Goal: Navigation & Orientation: Find specific page/section

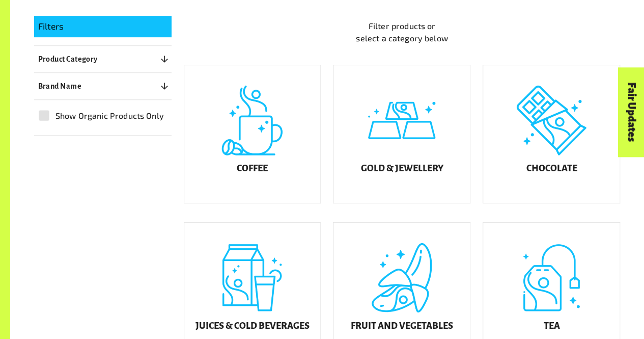
scroll to position [255, 0]
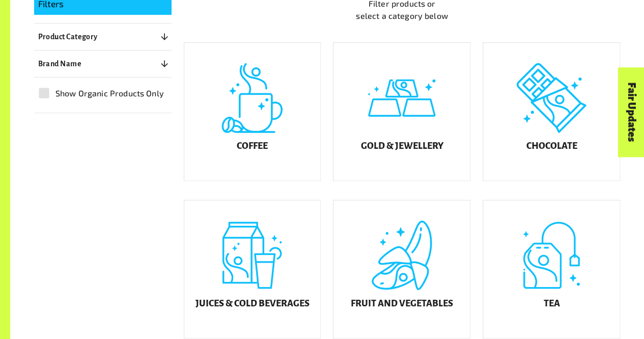
click at [418, 107] on div "Gold & Jewellery" at bounding box center [401, 111] width 136 height 137
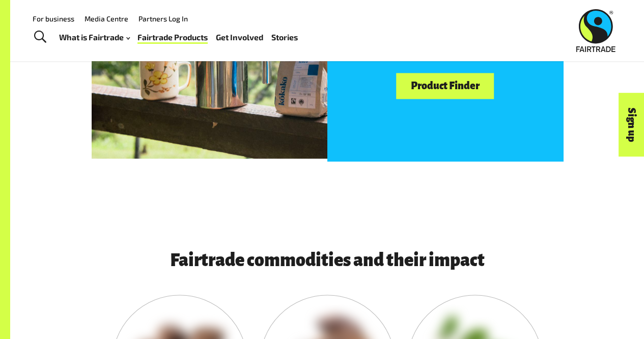
scroll to position [611, 0]
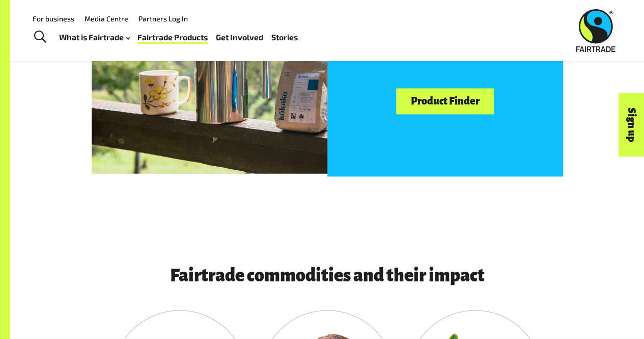
click at [435, 108] on link "Product Finder" at bounding box center [445, 101] width 98 height 26
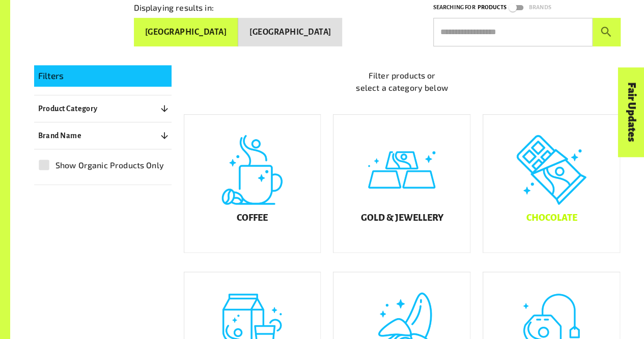
scroll to position [204, 0]
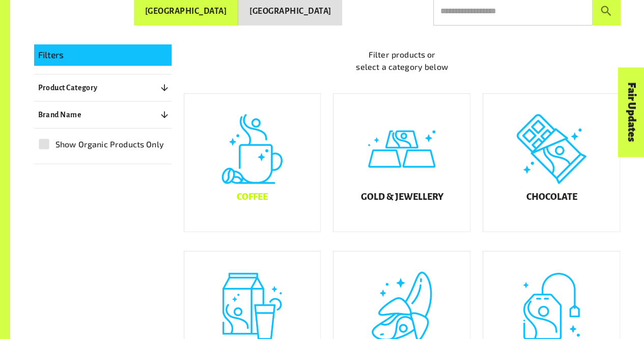
click at [252, 180] on div "Coffee" at bounding box center [252, 162] width 136 height 137
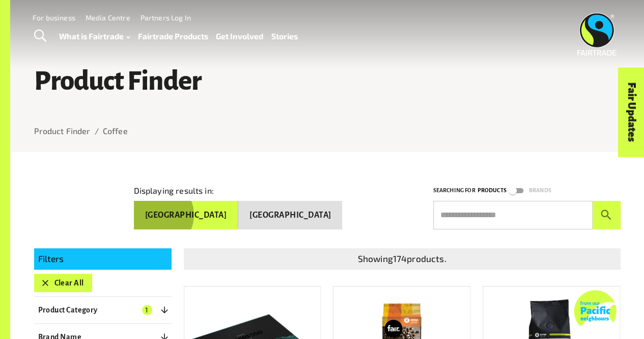
click at [238, 213] on button "Australia" at bounding box center [186, 215] width 104 height 29
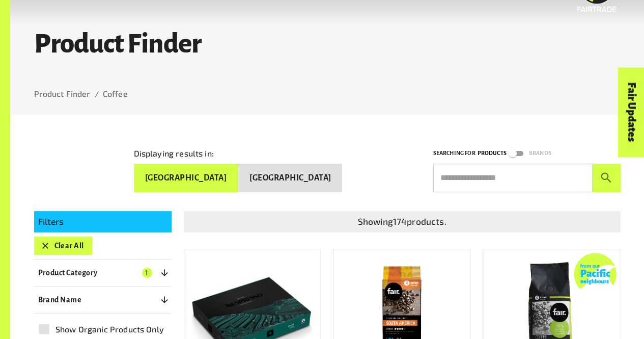
scroll to position [51, 0]
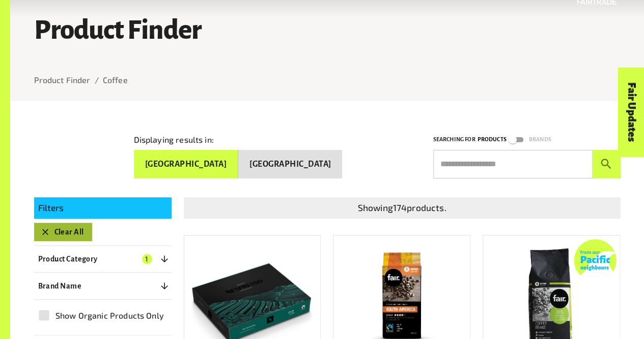
click at [52, 232] on button "Clear All" at bounding box center [63, 231] width 58 height 18
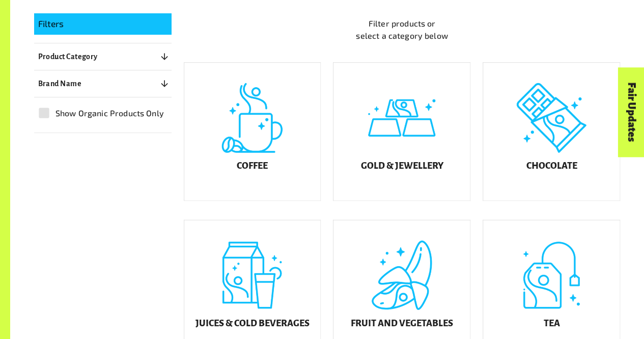
scroll to position [256, 0]
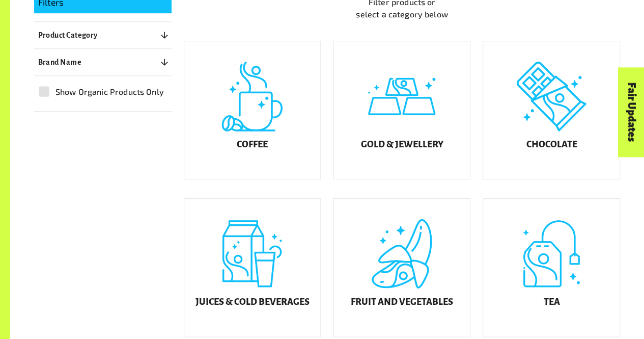
click at [544, 140] on div "Fair Updates" at bounding box center [573, 144] width 89 height 26
click at [540, 150] on h5 "Chocolate" at bounding box center [551, 144] width 51 height 10
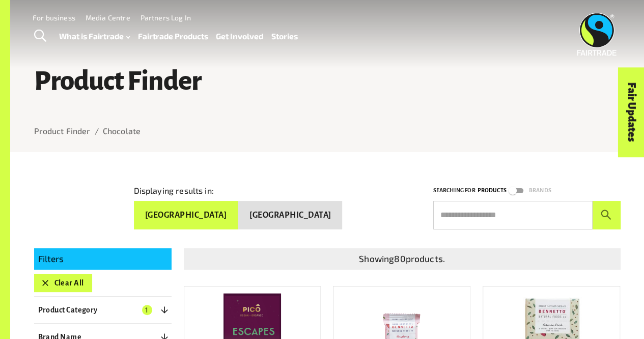
click at [37, 280] on button "Clear All" at bounding box center [63, 282] width 58 height 18
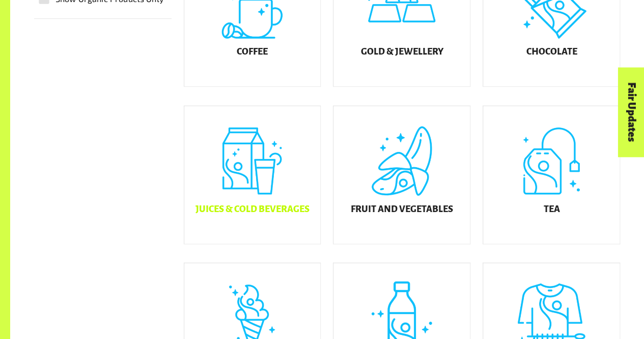
scroll to position [358, 0]
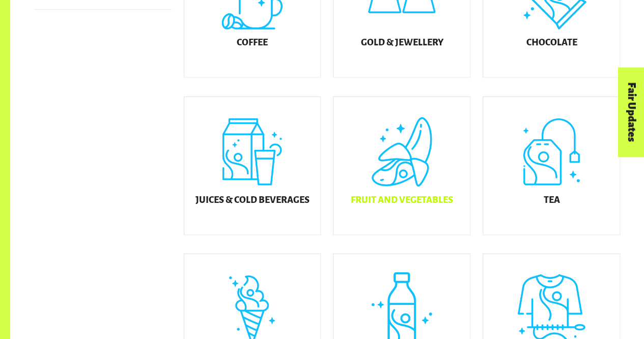
click at [433, 167] on div "Fruit and Vegetables" at bounding box center [401, 165] width 136 height 137
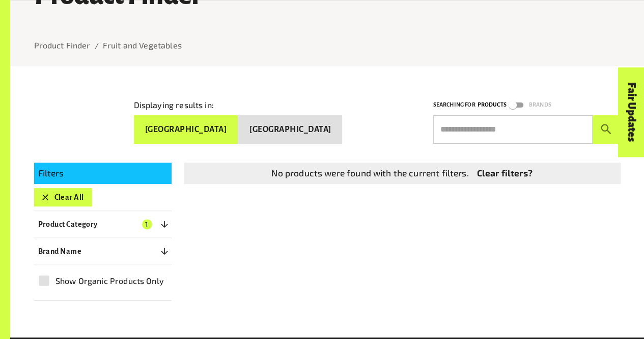
scroll to position [154, 0]
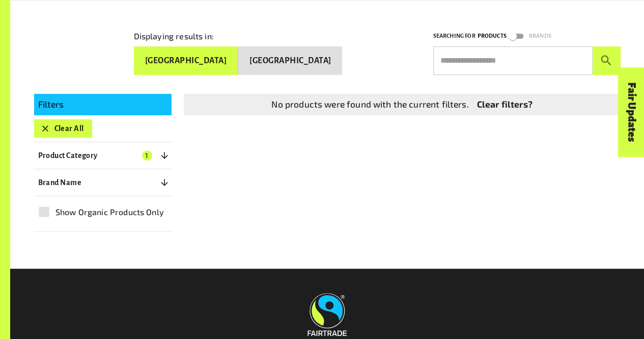
click at [60, 127] on button "Clear All" at bounding box center [63, 128] width 58 height 18
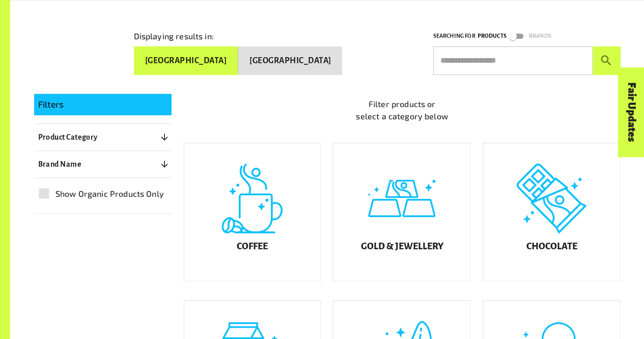
scroll to position [205, 0]
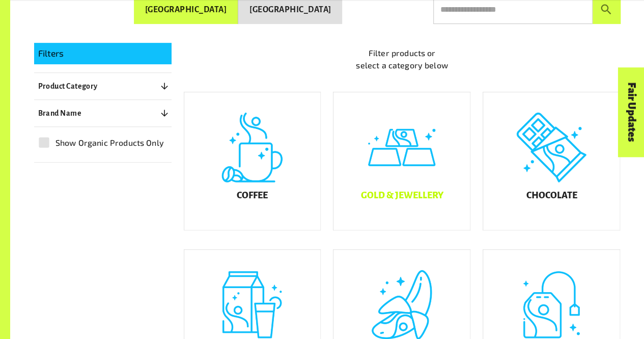
click at [406, 196] on div "Gold & Jewellery" at bounding box center [401, 160] width 136 height 137
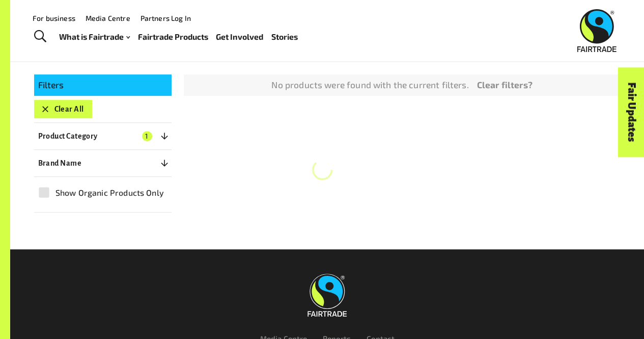
scroll to position [154, 0]
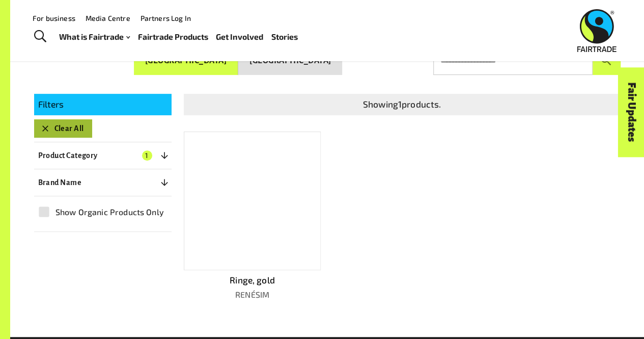
click at [61, 121] on button "Clear All" at bounding box center [63, 128] width 58 height 18
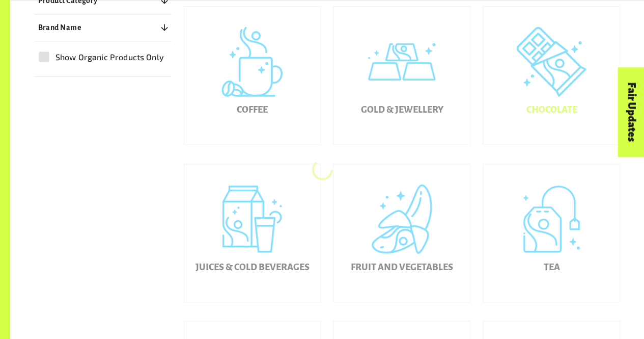
scroll to position [307, 0]
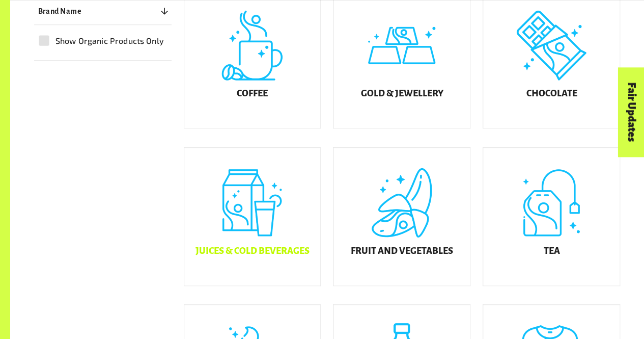
click at [260, 251] on div "Juices & Cold Beverages" at bounding box center [252, 216] width 136 height 137
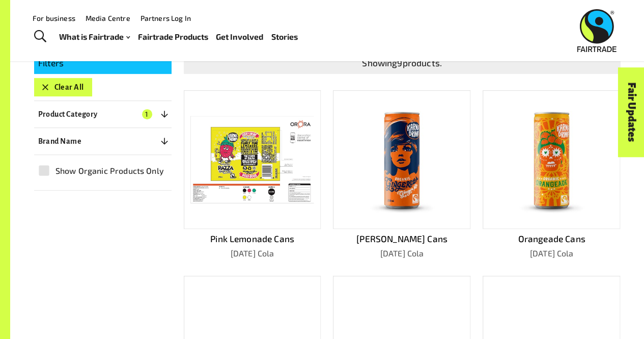
scroll to position [103, 0]
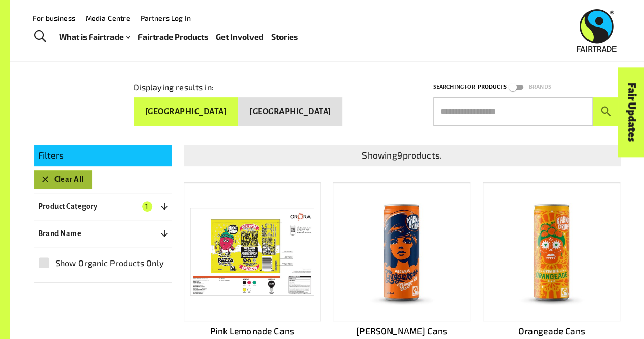
click at [87, 174] on button "Clear All" at bounding box center [63, 179] width 58 height 18
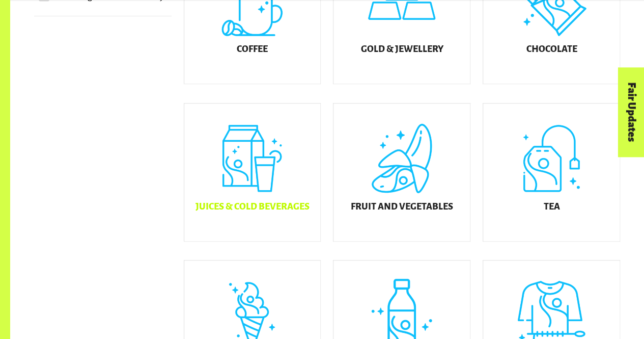
scroll to position [409, 0]
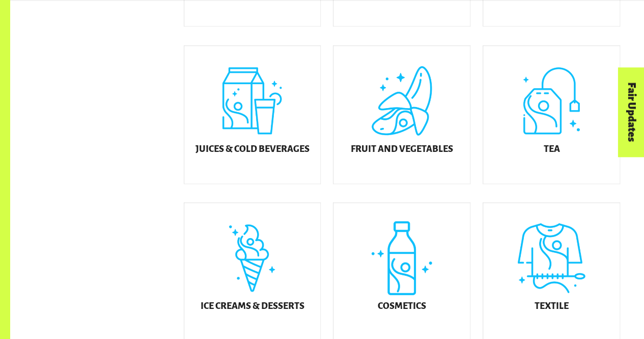
click at [547, 131] on div "Fair Updates" at bounding box center [573, 144] width 89 height 26
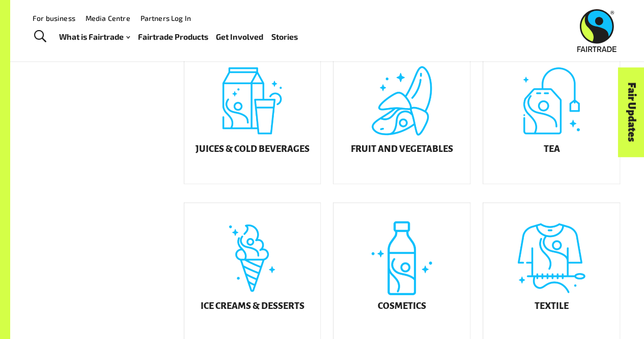
click at [533, 136] on div "Fair Updates" at bounding box center [573, 144] width 89 height 26
click at [547, 154] on h5 "Tea" at bounding box center [551, 149] width 16 height 10
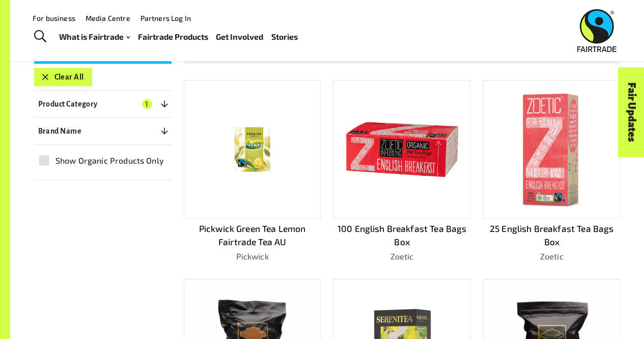
scroll to position [205, 0]
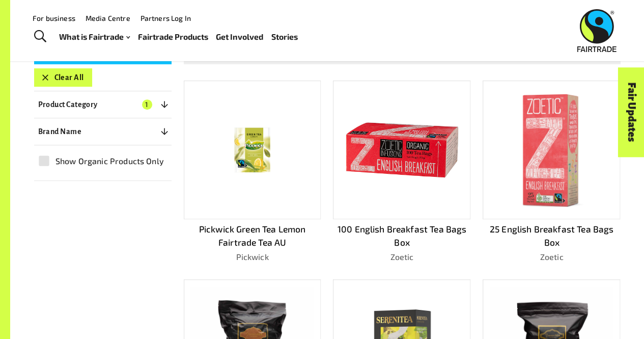
click at [67, 77] on button "Clear All" at bounding box center [63, 77] width 58 height 18
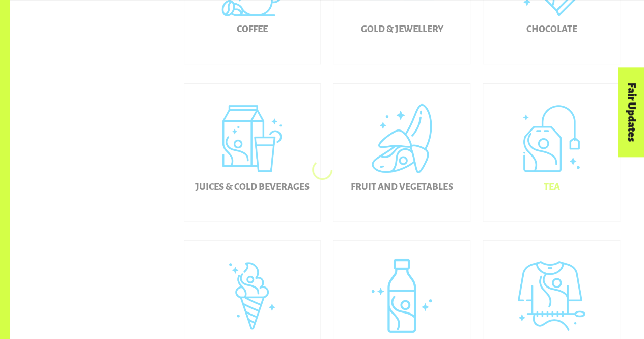
scroll to position [409, 0]
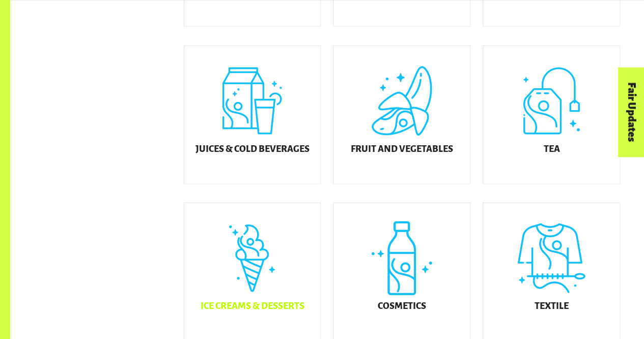
click at [256, 296] on div "Ice Creams & Desserts" at bounding box center [252, 271] width 136 height 137
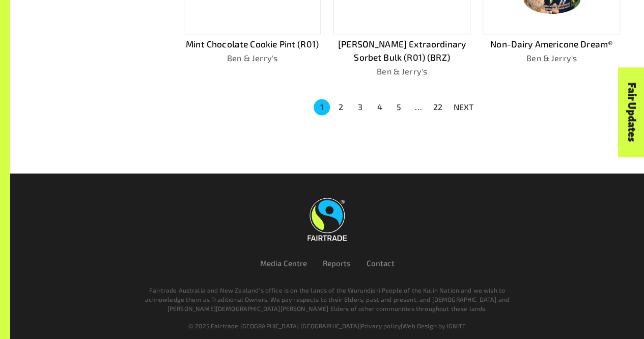
scroll to position [791, 0]
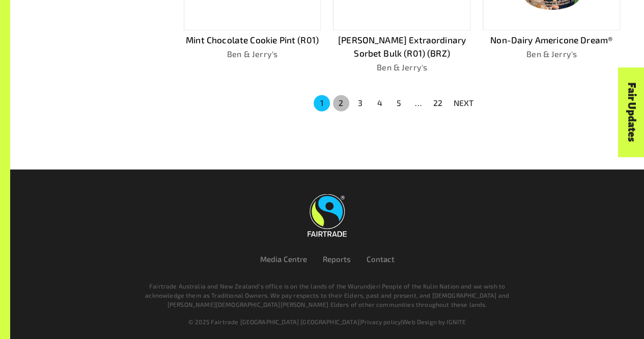
click at [345, 100] on button "2" at bounding box center [341, 103] width 16 height 16
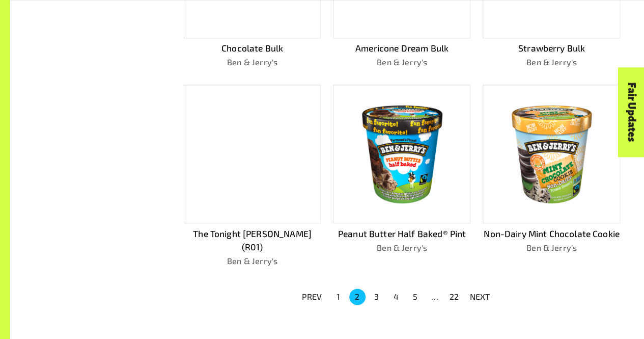
scroll to position [612, 0]
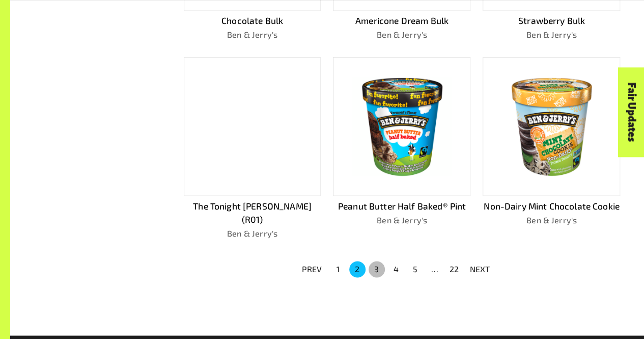
click at [380, 261] on button "3" at bounding box center [377, 269] width 16 height 16
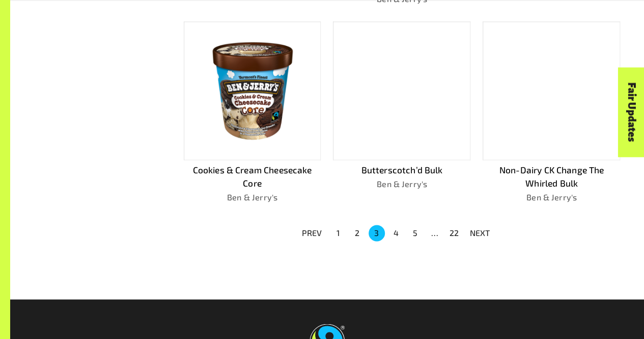
scroll to position [662, 0]
click at [399, 226] on button "4" at bounding box center [396, 232] width 16 height 16
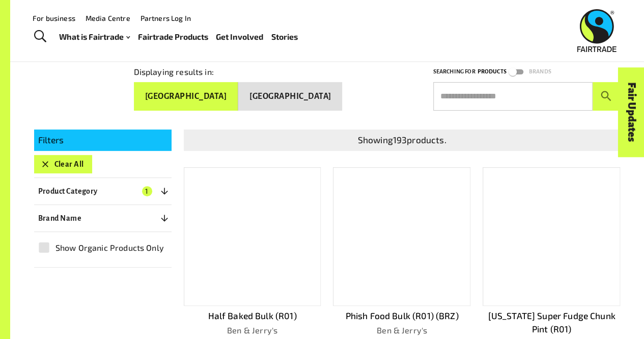
scroll to position [0, 0]
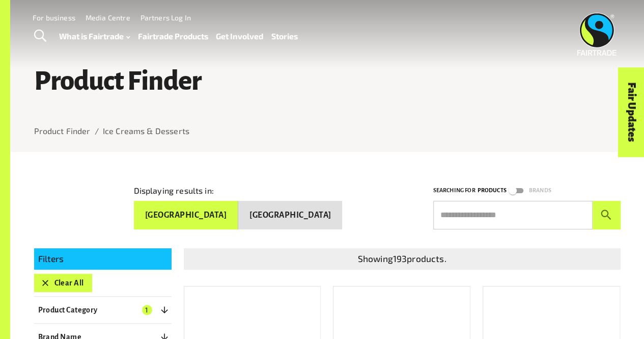
click at [68, 285] on button "Clear All" at bounding box center [63, 282] width 58 height 18
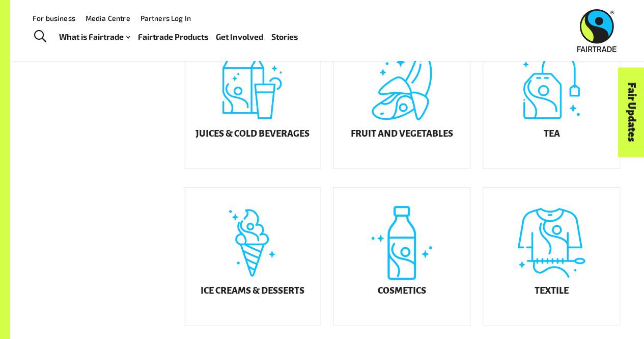
scroll to position [409, 0]
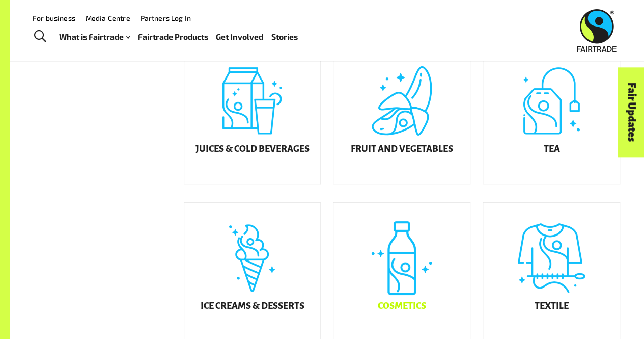
click at [410, 286] on div "Cosmetics" at bounding box center [401, 271] width 136 height 137
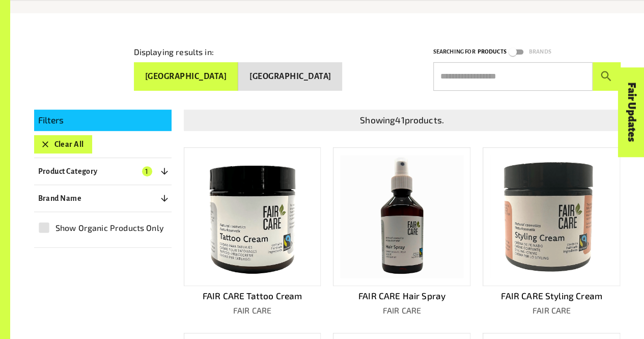
scroll to position [154, 0]
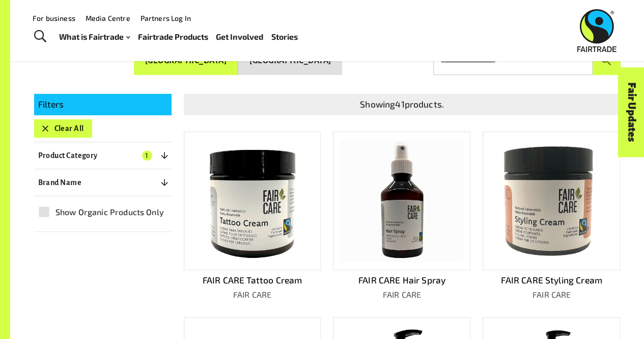
click at [55, 119] on button "Clear All" at bounding box center [63, 128] width 58 height 18
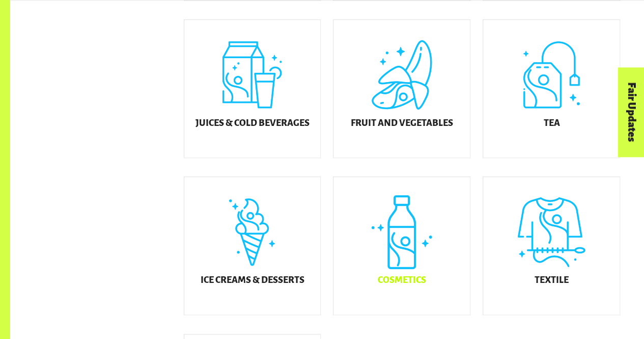
scroll to position [511, 0]
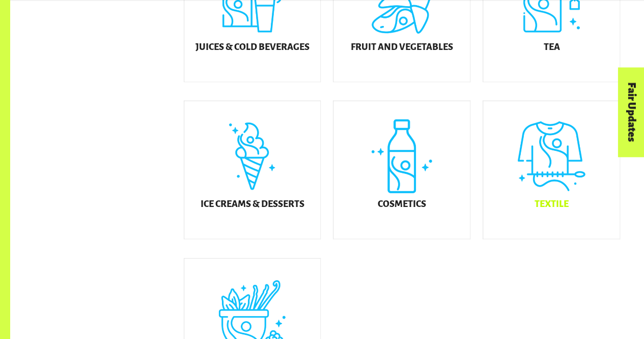
click at [519, 182] on div "Textile" at bounding box center [551, 169] width 136 height 137
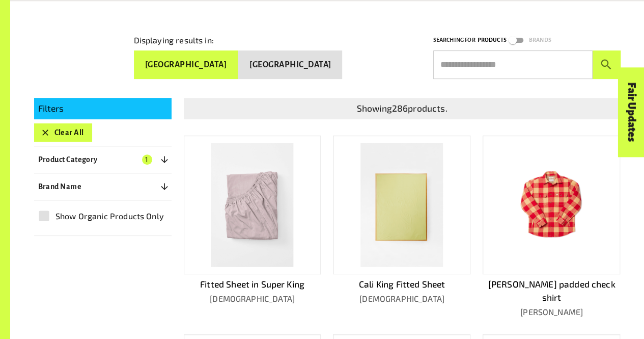
scroll to position [154, 0]
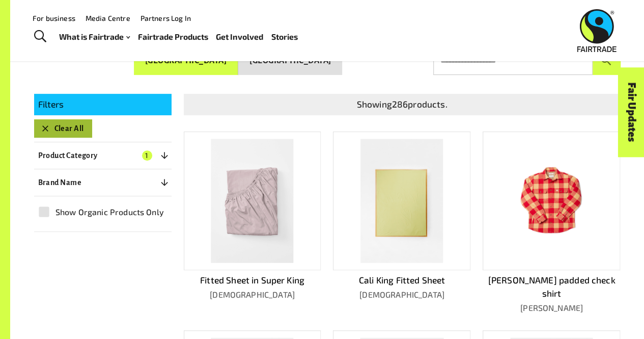
click at [62, 131] on button "Clear All" at bounding box center [63, 128] width 58 height 18
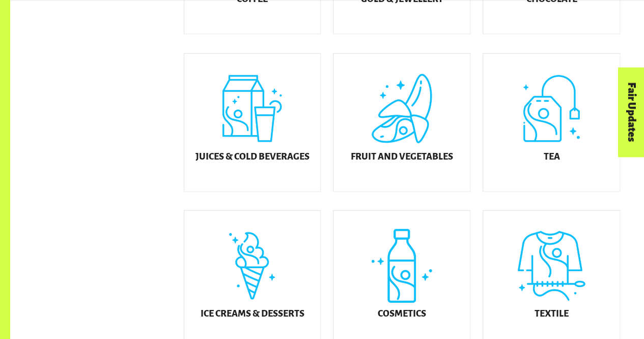
scroll to position [460, 0]
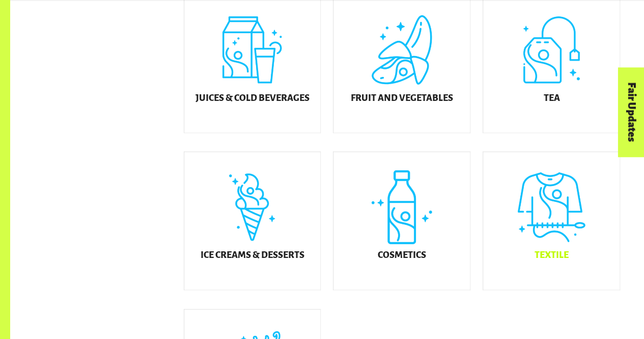
click at [548, 235] on div "Textile" at bounding box center [551, 220] width 136 height 137
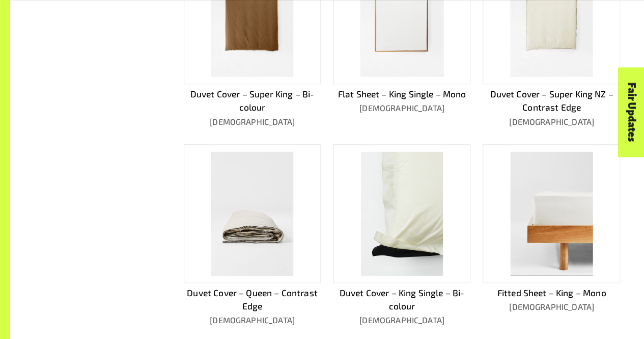
scroll to position [561, 0]
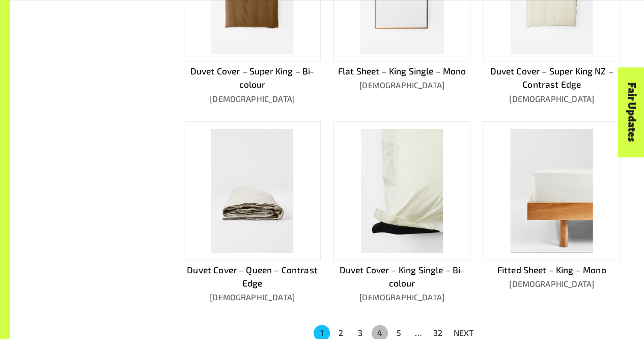
click at [375, 324] on button "4" at bounding box center [380, 332] width 16 height 16
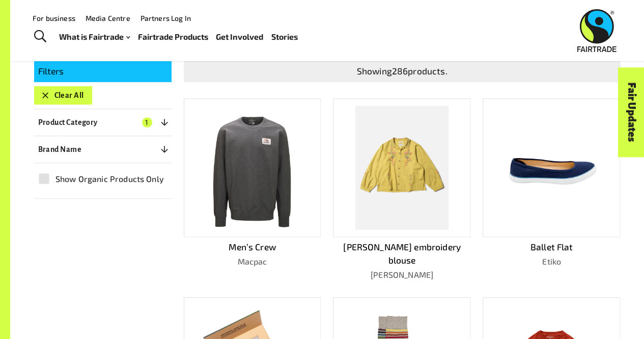
scroll to position [178, 0]
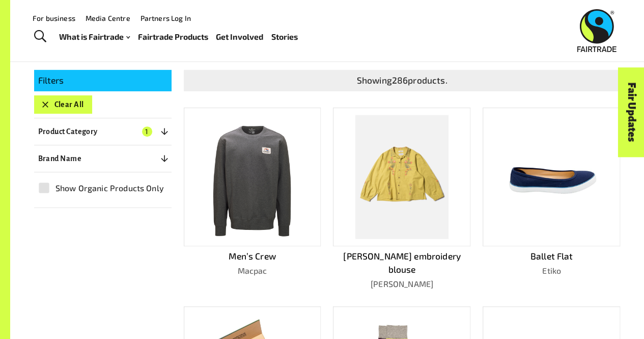
click at [58, 98] on button "Clear All" at bounding box center [63, 104] width 58 height 18
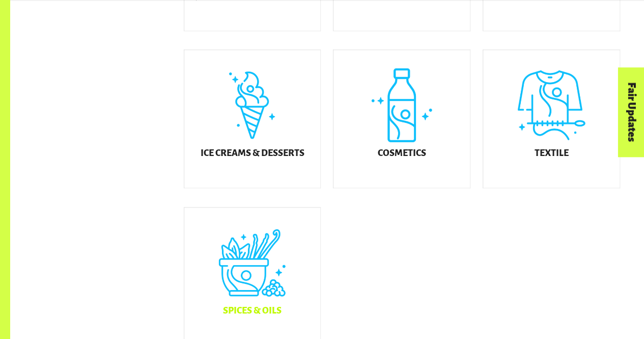
click at [249, 294] on div "Spices & Oils" at bounding box center [252, 275] width 136 height 137
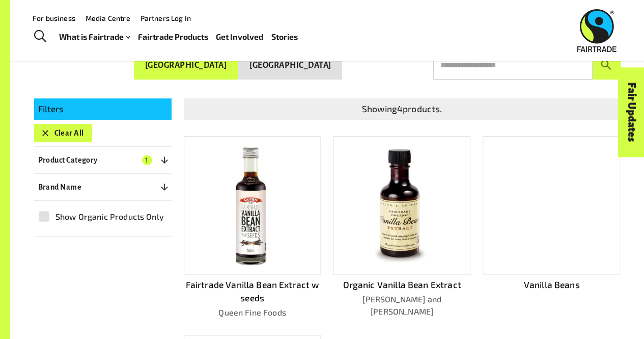
scroll to position [103, 0]
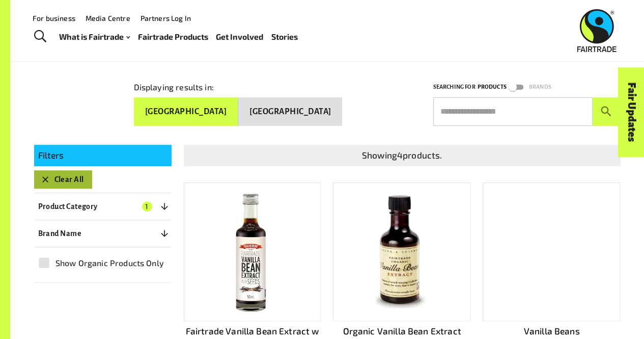
click at [46, 181] on icon "button" at bounding box center [45, 179] width 10 height 10
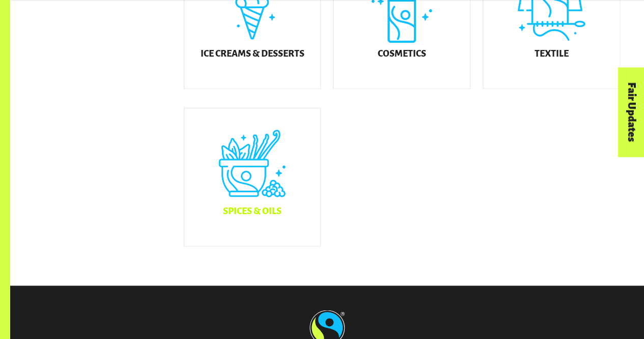
scroll to position [663, 0]
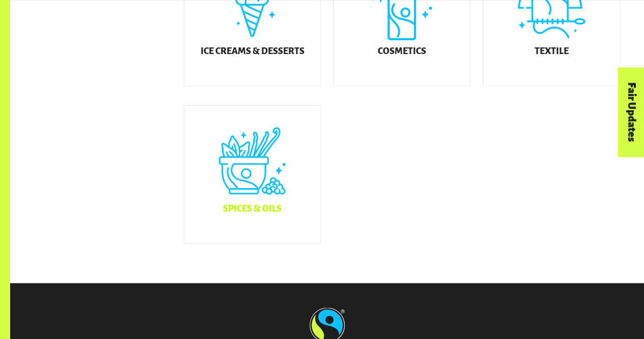
click at [236, 192] on div "Spices & Oils" at bounding box center [252, 173] width 136 height 137
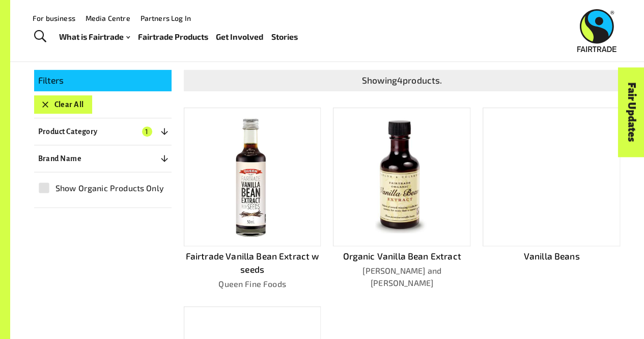
scroll to position [154, 0]
